Goal: Task Accomplishment & Management: Complete application form

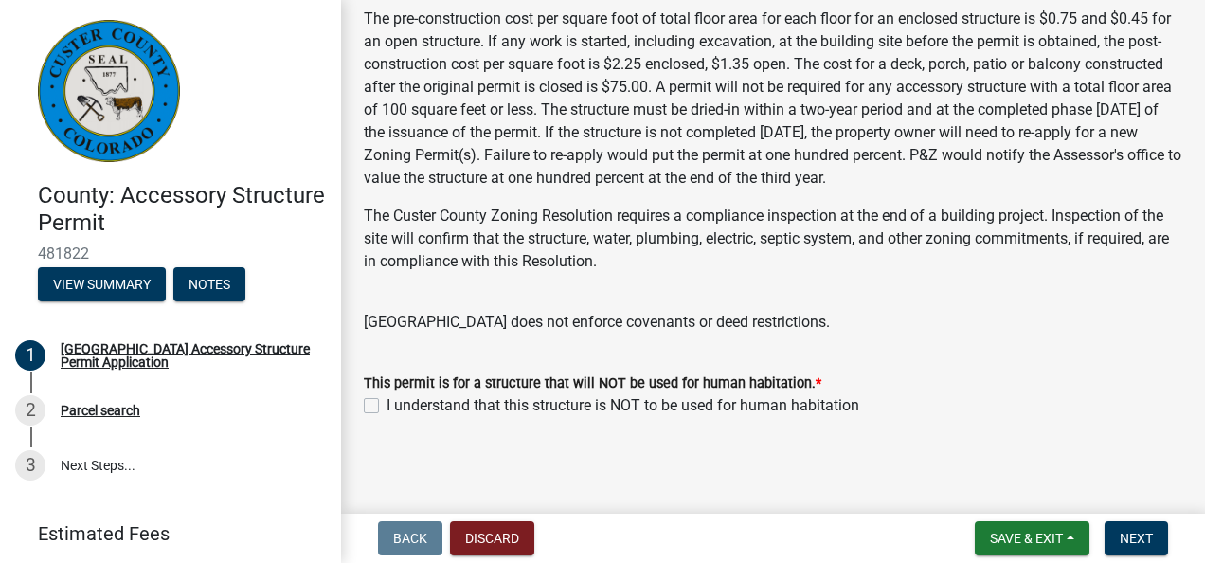
scroll to position [532, 0]
click at [1141, 542] on span "Next" at bounding box center [1136, 538] width 33 height 15
click at [387, 401] on label "I understand that this structure is NOT to be used for human habitation" at bounding box center [623, 403] width 473 height 23
click at [387, 401] on input "I understand that this structure is NOT to be used for human habitation" at bounding box center [393, 398] width 12 height 12
checkbox input "true"
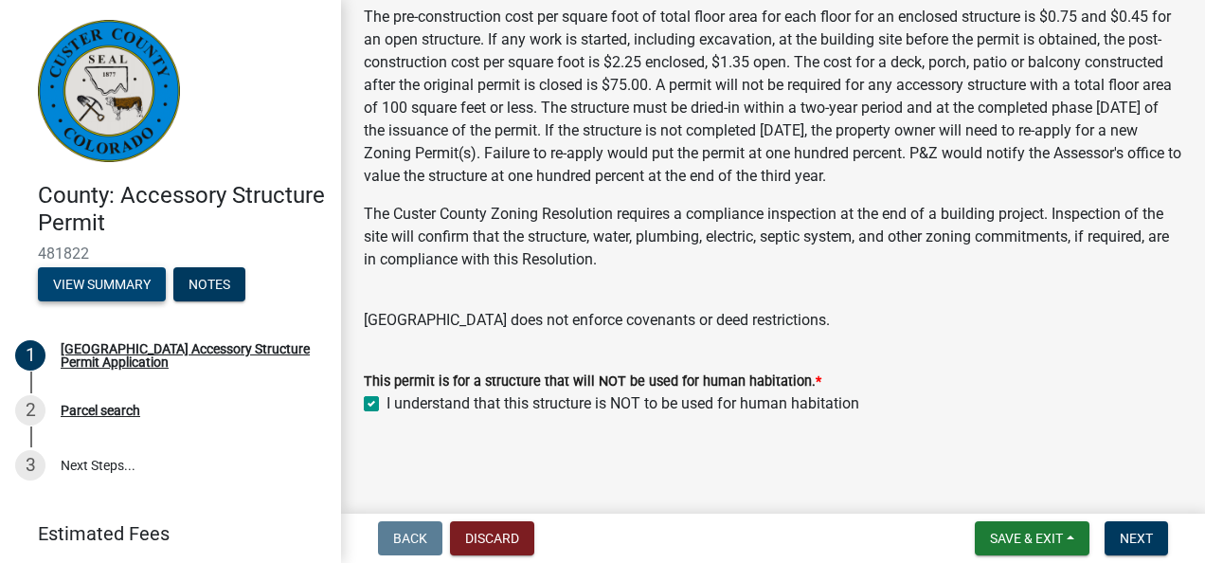
click at [138, 283] on button "View Summary" at bounding box center [102, 284] width 128 height 34
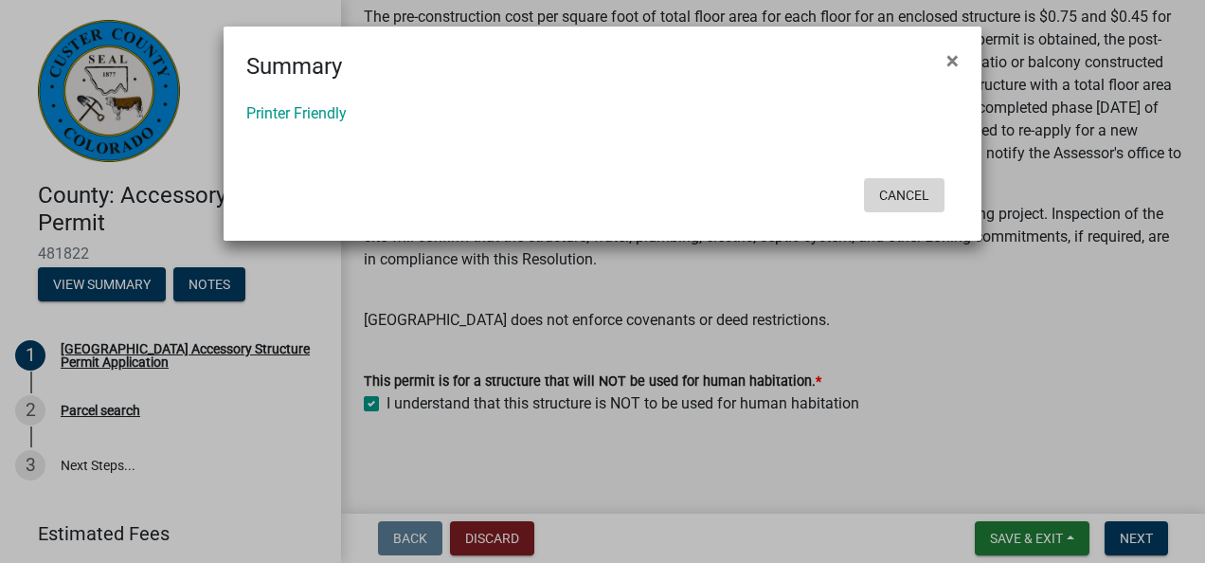
click at [925, 195] on button "Cancel" at bounding box center [904, 195] width 81 height 34
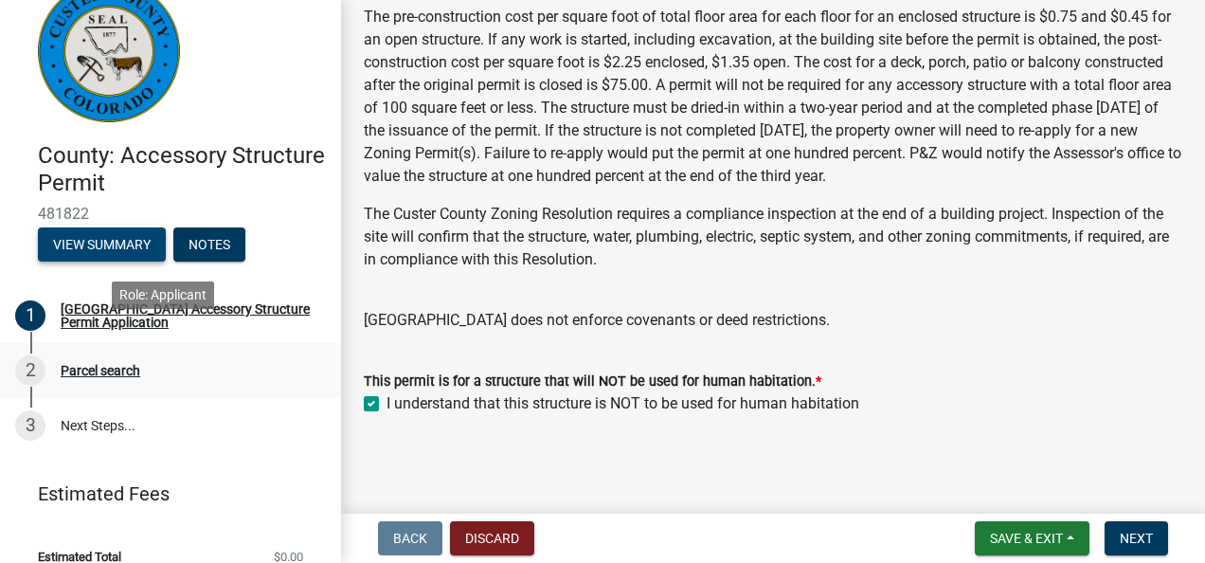
scroll to position [63, 0]
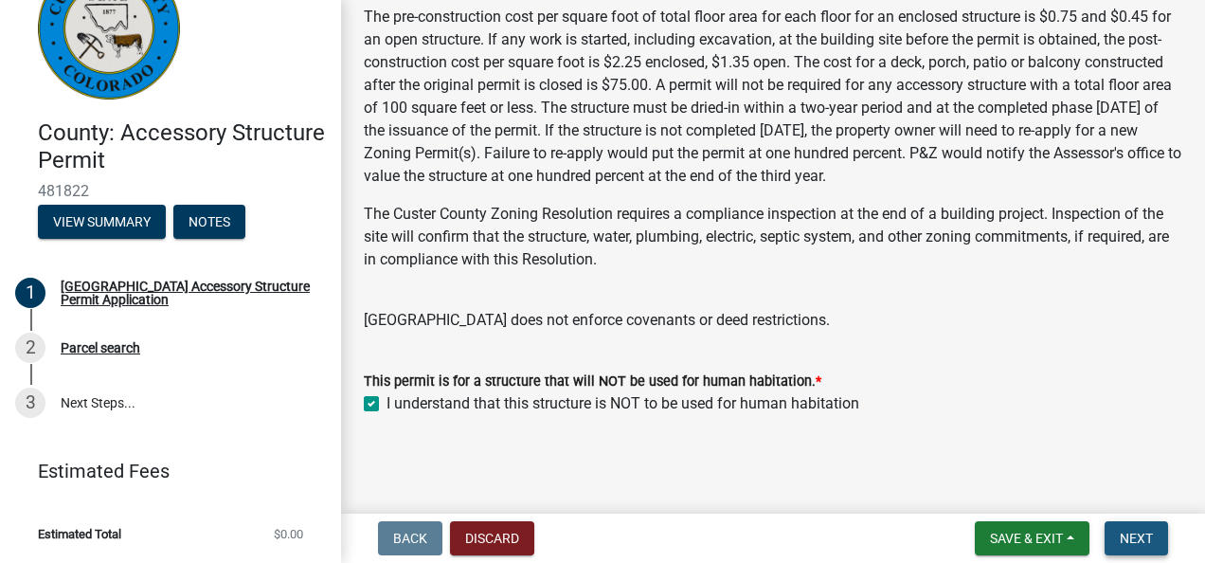
click at [1158, 541] on button "Next" at bounding box center [1136, 538] width 63 height 34
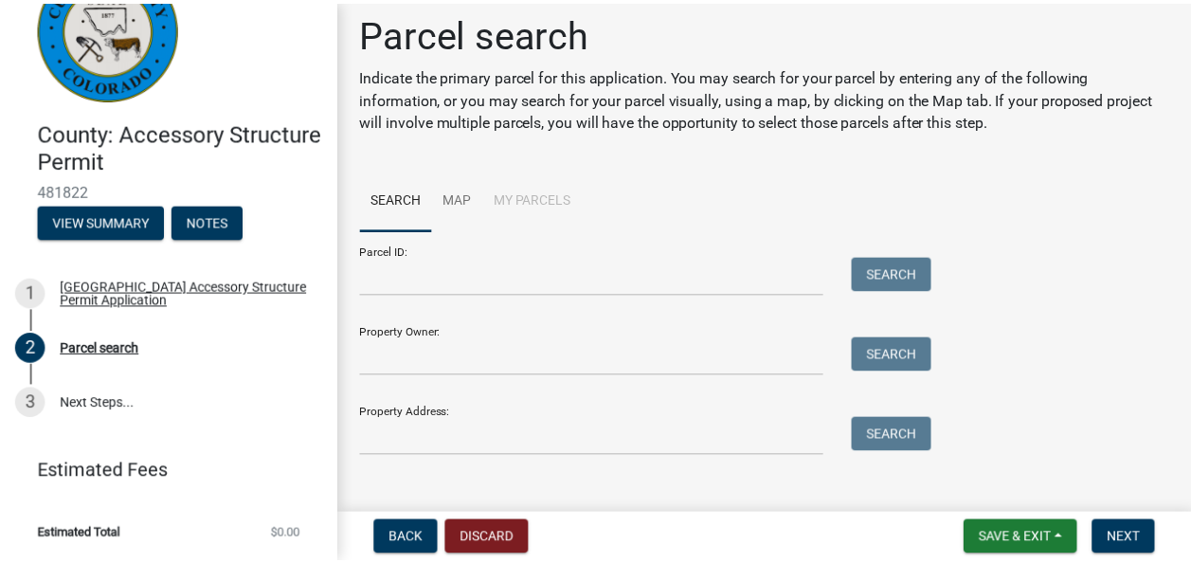
scroll to position [0, 0]
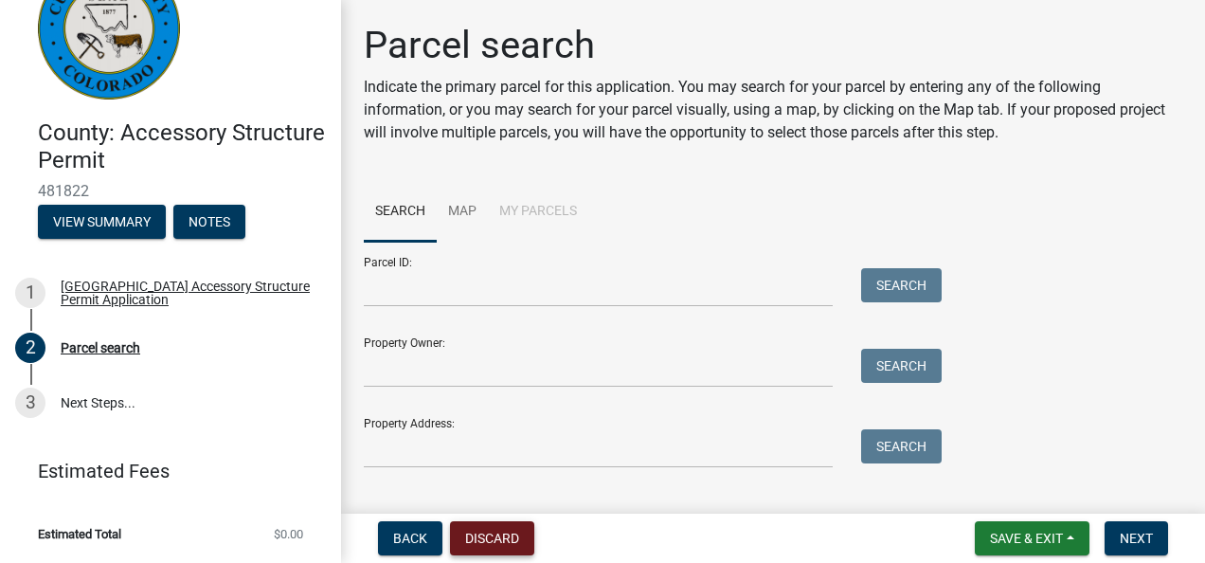
click at [483, 536] on button "Discard" at bounding box center [492, 538] width 84 height 34
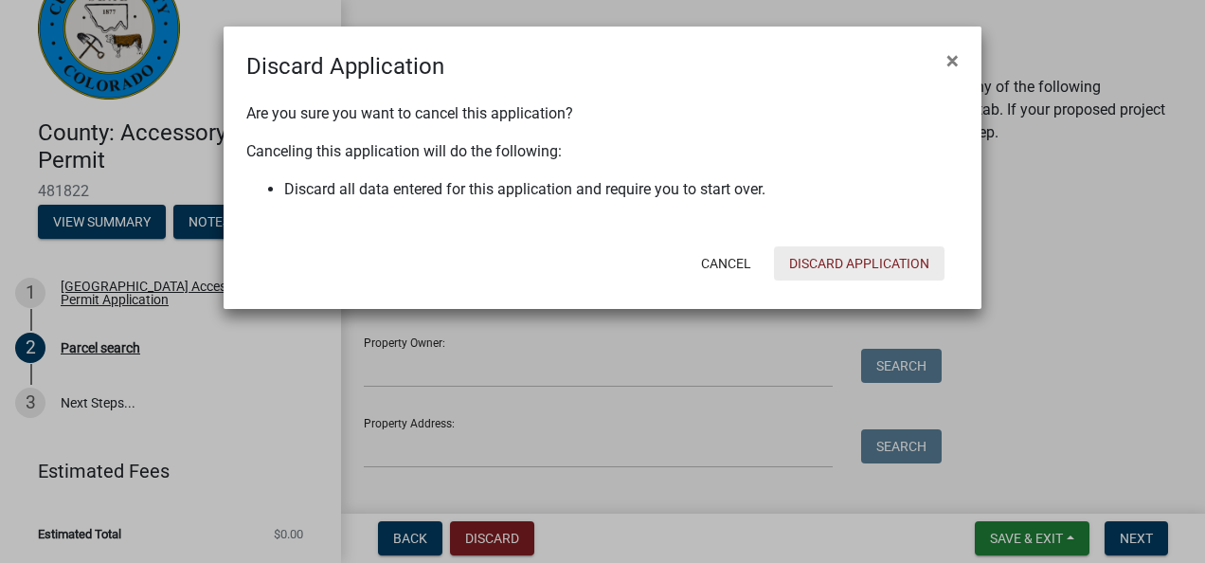
click at [823, 263] on button "Discard Application" at bounding box center [859, 263] width 171 height 34
